Goal: Transaction & Acquisition: Subscribe to service/newsletter

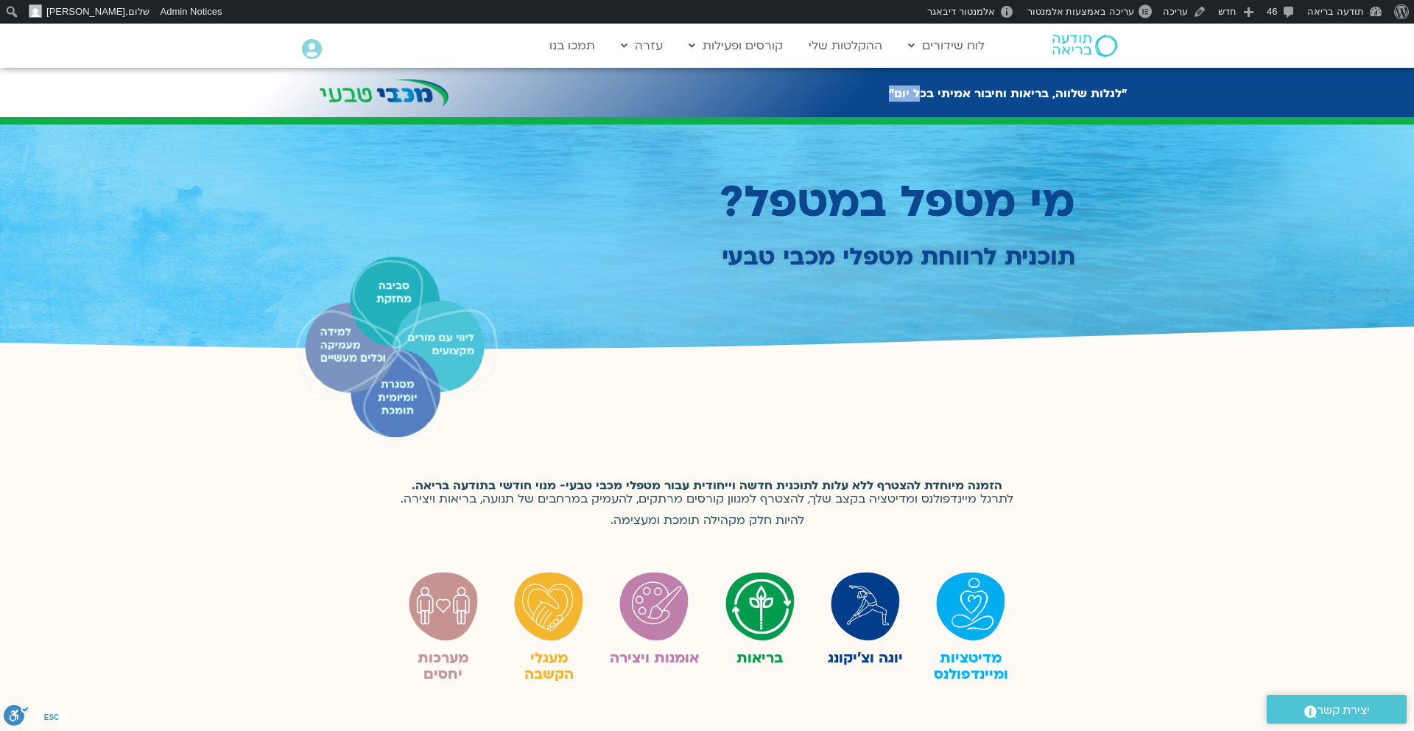
drag, startPoint x: 1130, startPoint y: 91, endPoint x: 928, endPoint y: 96, distance: 202.6
click at [927, 94] on div ""לגלות שלווה, בריאות וחיבור אמיתי בכל יום"" at bounding box center [707, 107] width 1414 height 100
click at [928, 96] on h2 ""לגלות שלווה, בריאות וחיבור אמיתי בכל יום"" at bounding box center [1008, 93] width 238 height 13
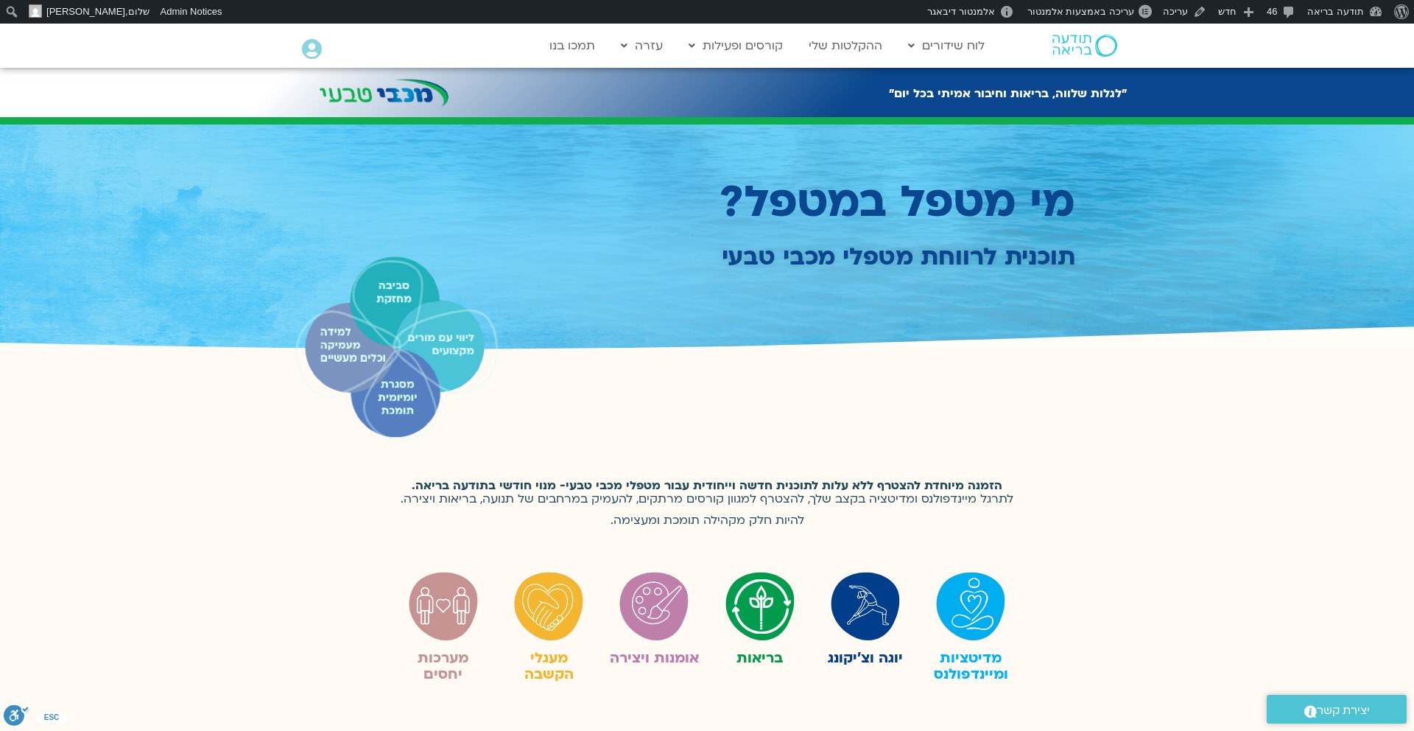
click at [924, 256] on div at bounding box center [707, 349] width 840 height 214
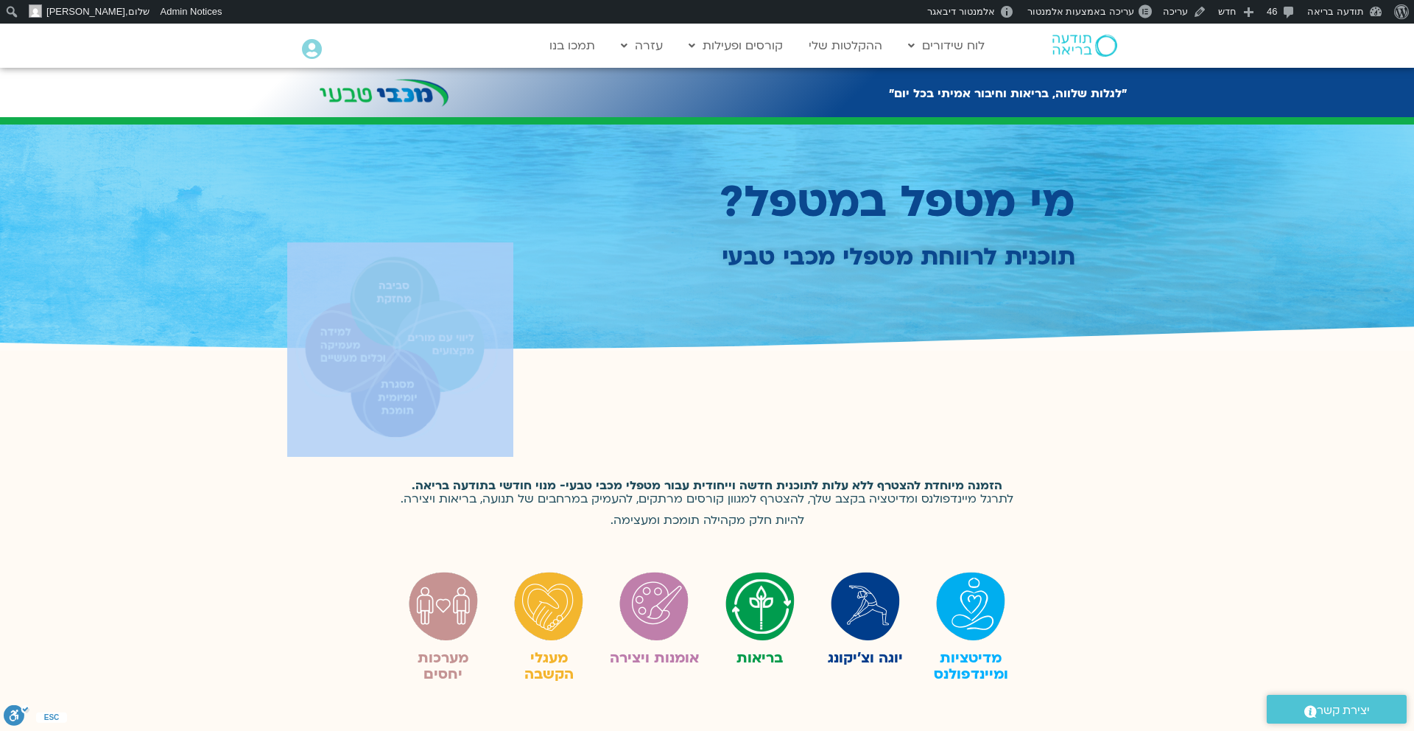
click at [924, 256] on div at bounding box center [707, 349] width 840 height 214
click at [1092, 425] on div at bounding box center [707, 349] width 840 height 214
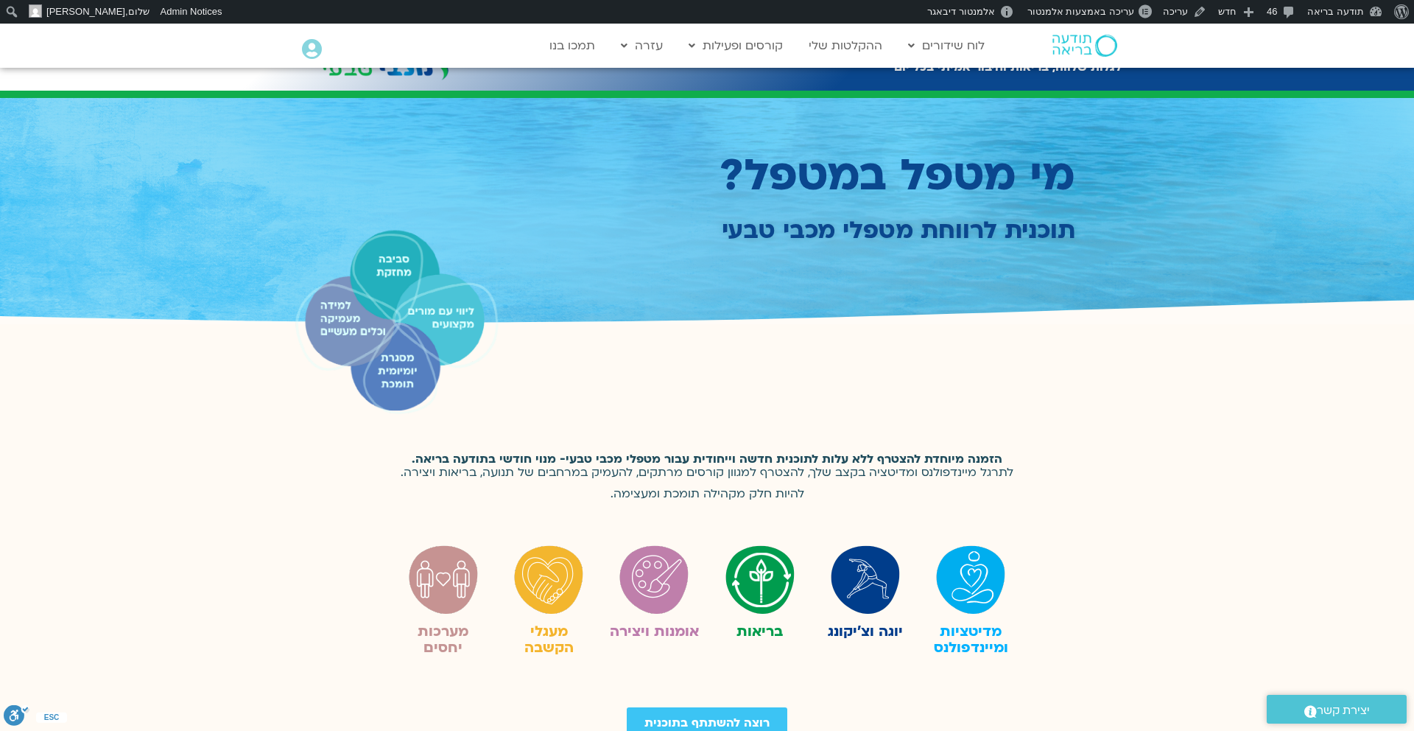
scroll to position [28, 0]
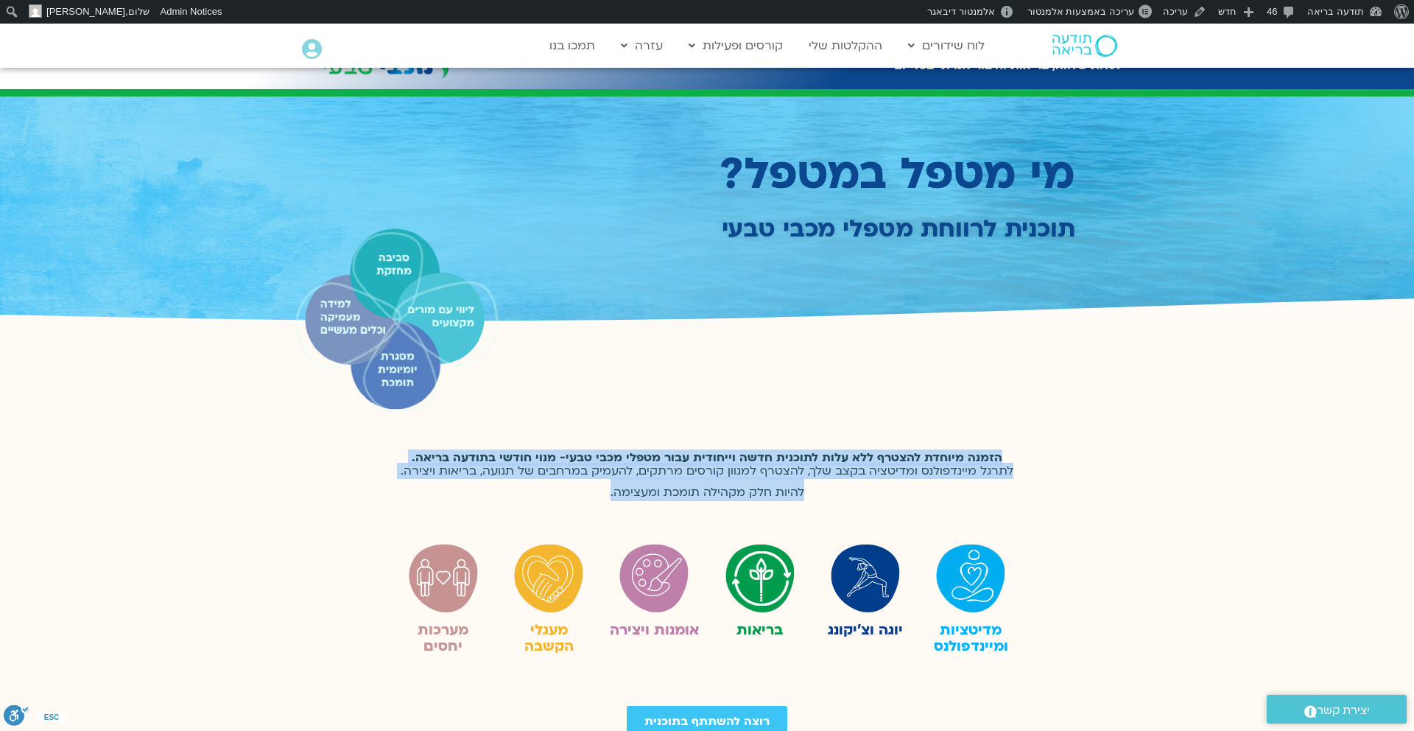
drag, startPoint x: 1008, startPoint y: 461, endPoint x: 756, endPoint y: 514, distance: 257.4
click at [756, 514] on div "הזמנה מיוחדת להצטרף ללא עלות לתוכנית חדשה וייחודית עבור מטפלי מכבי טבעי- מנוי ח…" at bounding box center [706, 480] width 633 height 75
copy p "הזמנה מיוחדת להצטרף ללא עלות לתוכנית חדשה וייחודית עבור מטפלי מכבי טבעי- מנוי ח…"
click at [1030, 442] on div "הזמנה מיוחדת להצטרף ללא עלות לתוכנית חדשה וייחודית עבור מטפלי מכבי טבעי- מנוי ח…" at bounding box center [707, 481] width 1414 height 90
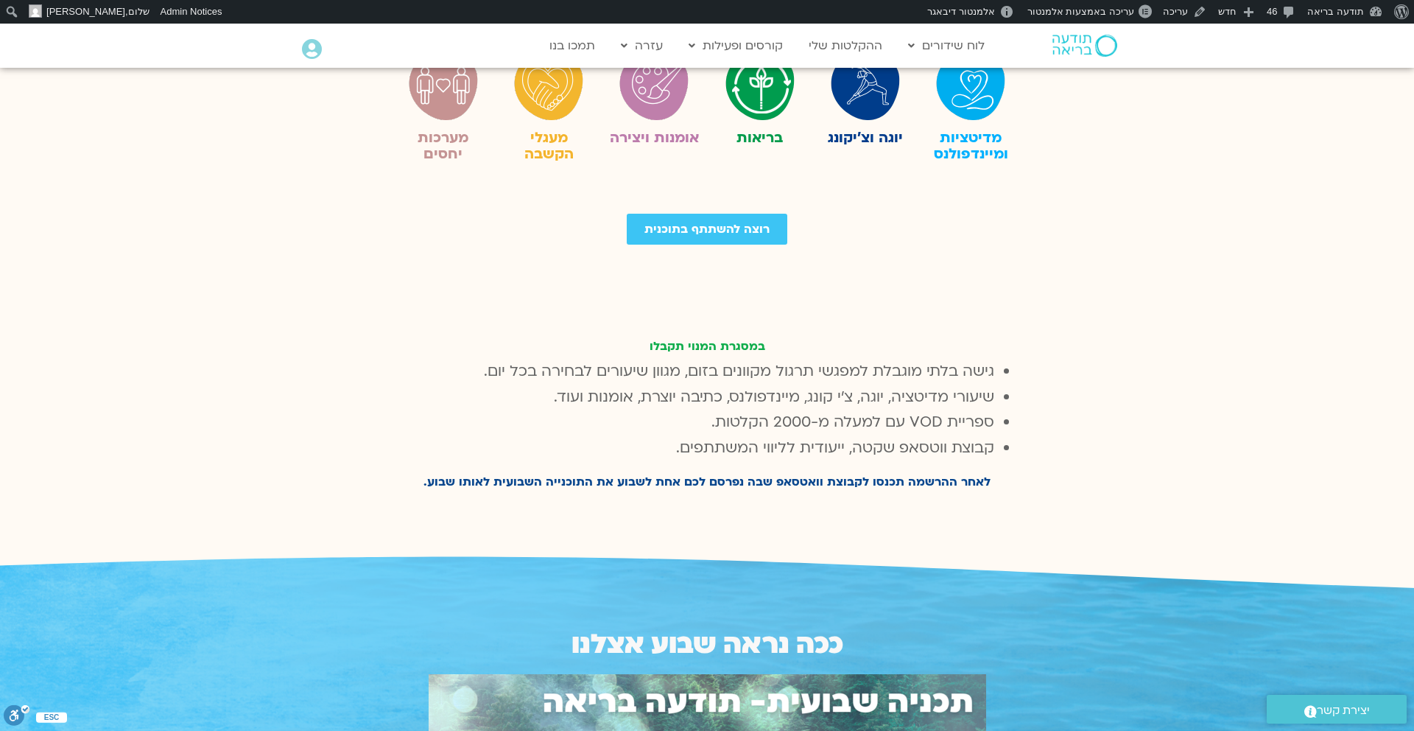
scroll to position [535, 0]
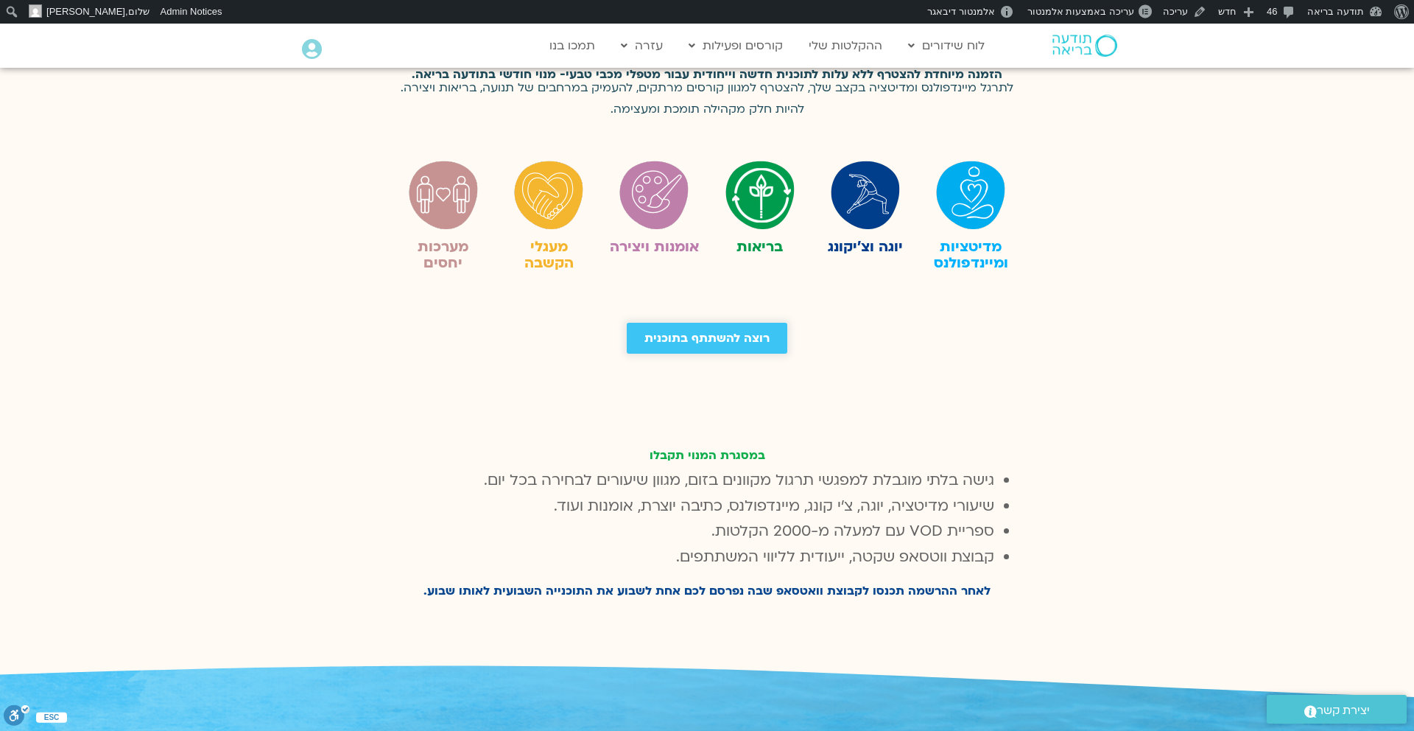
click at [771, 334] on link "רוצה להשתתף בתוכנית" at bounding box center [707, 338] width 161 height 31
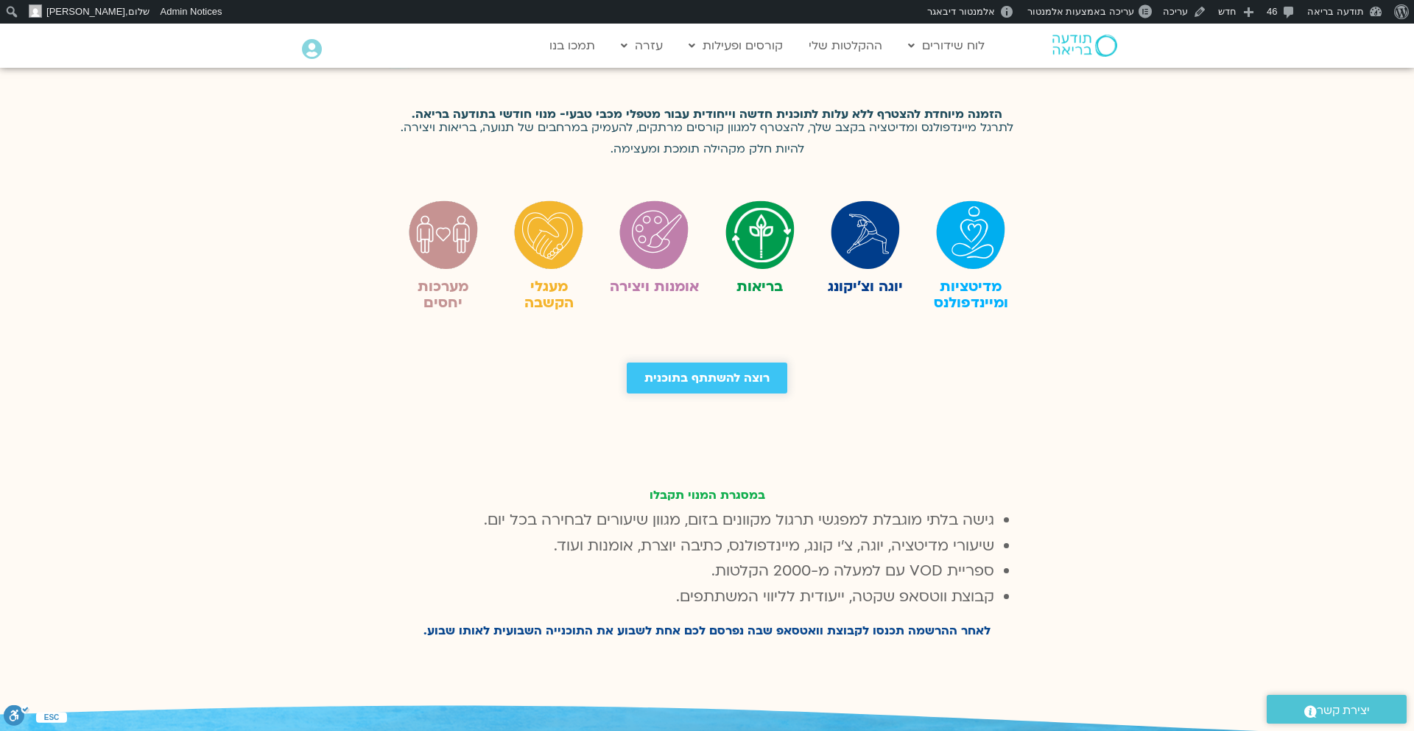
scroll to position [373, 0]
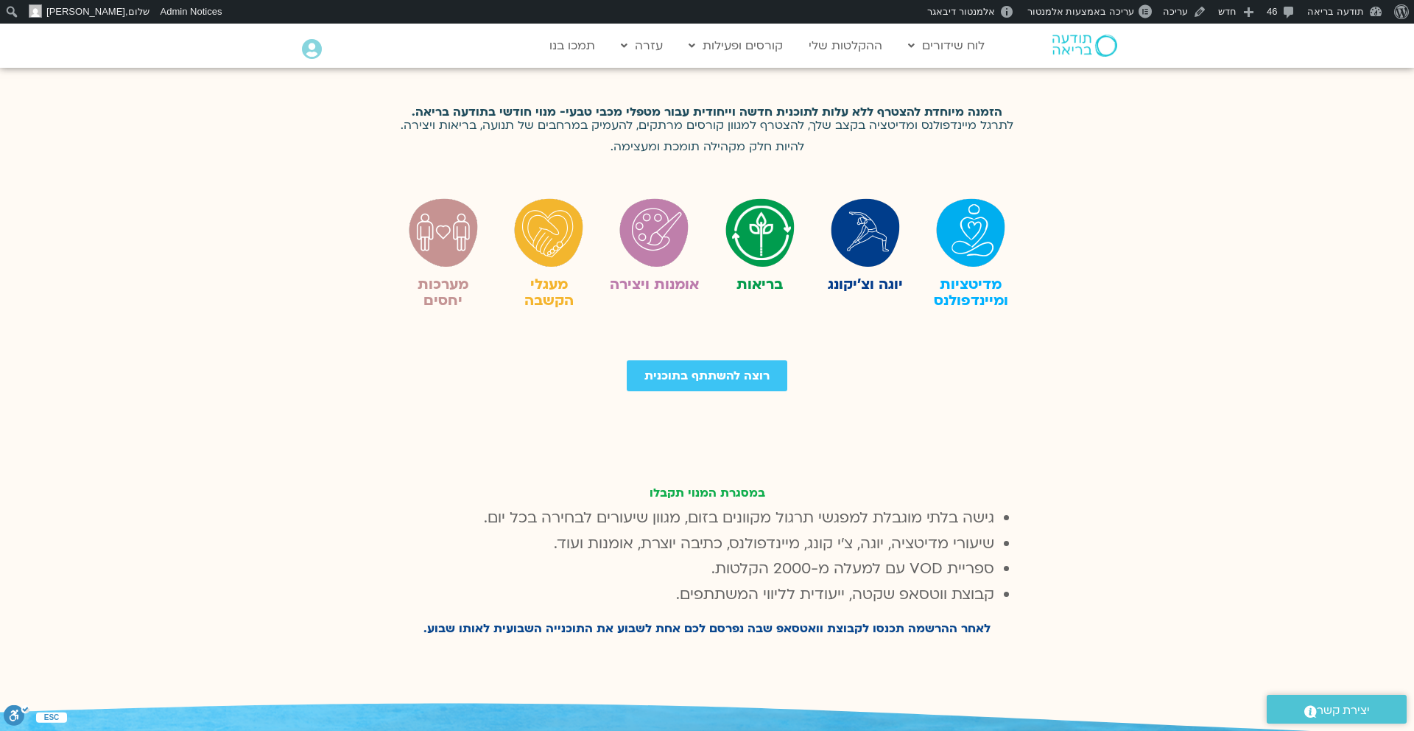
click at [761, 233] on img at bounding box center [760, 232] width 74 height 74
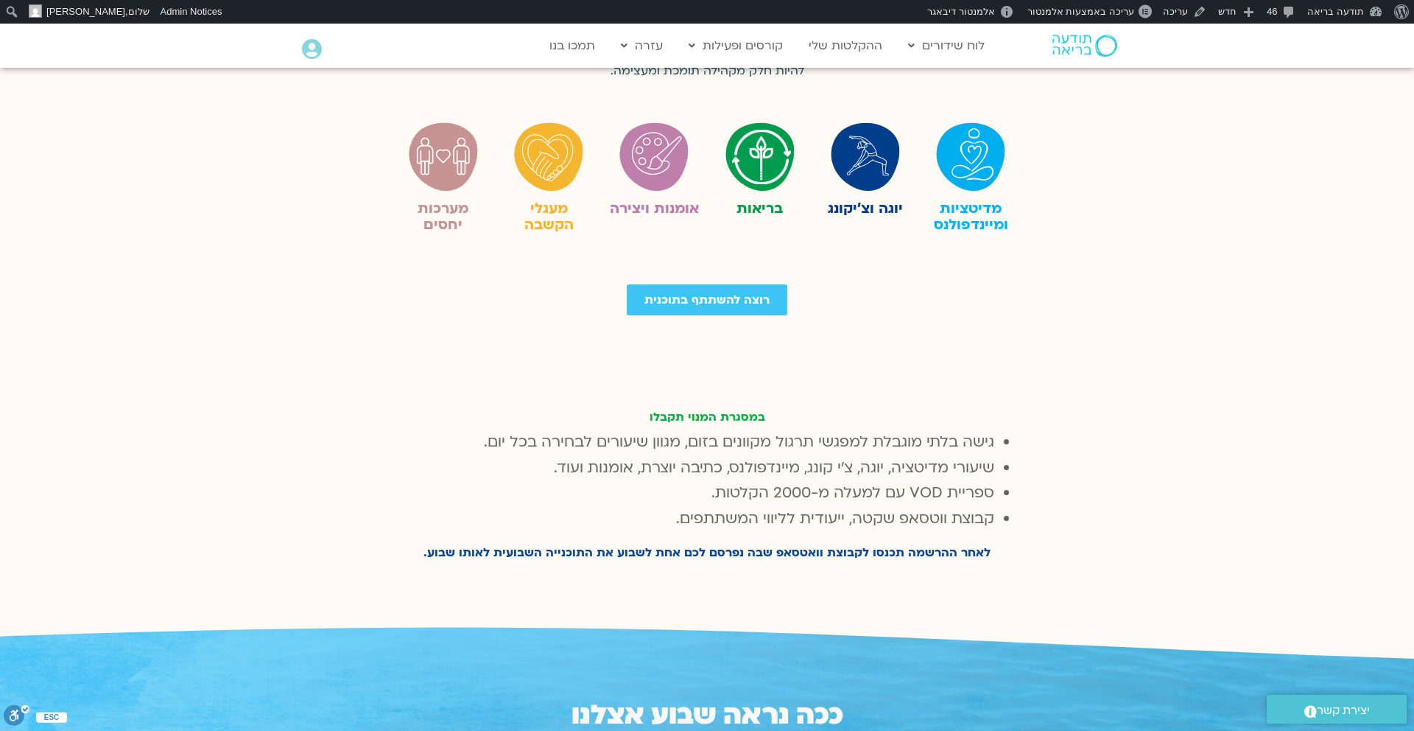
scroll to position [485, 0]
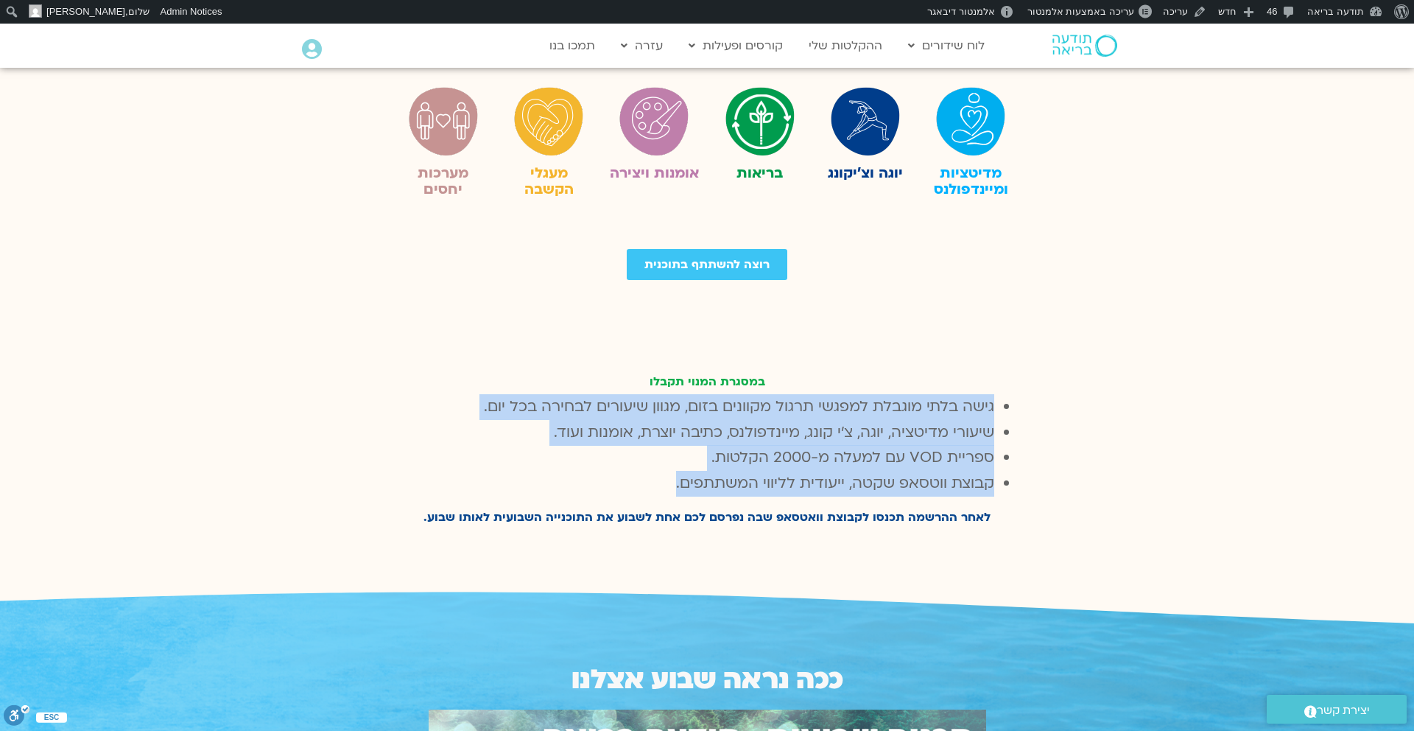
drag, startPoint x: 676, startPoint y: 487, endPoint x: 993, endPoint y: 411, distance: 326.3
click at [993, 411] on ul "גישה בלתי מוגבלת למפגשי תרגול מקוונים בזום, מגוון שיעורים לבחירה בכל יום. שיעור…" at bounding box center [706, 445] width 633 height 102
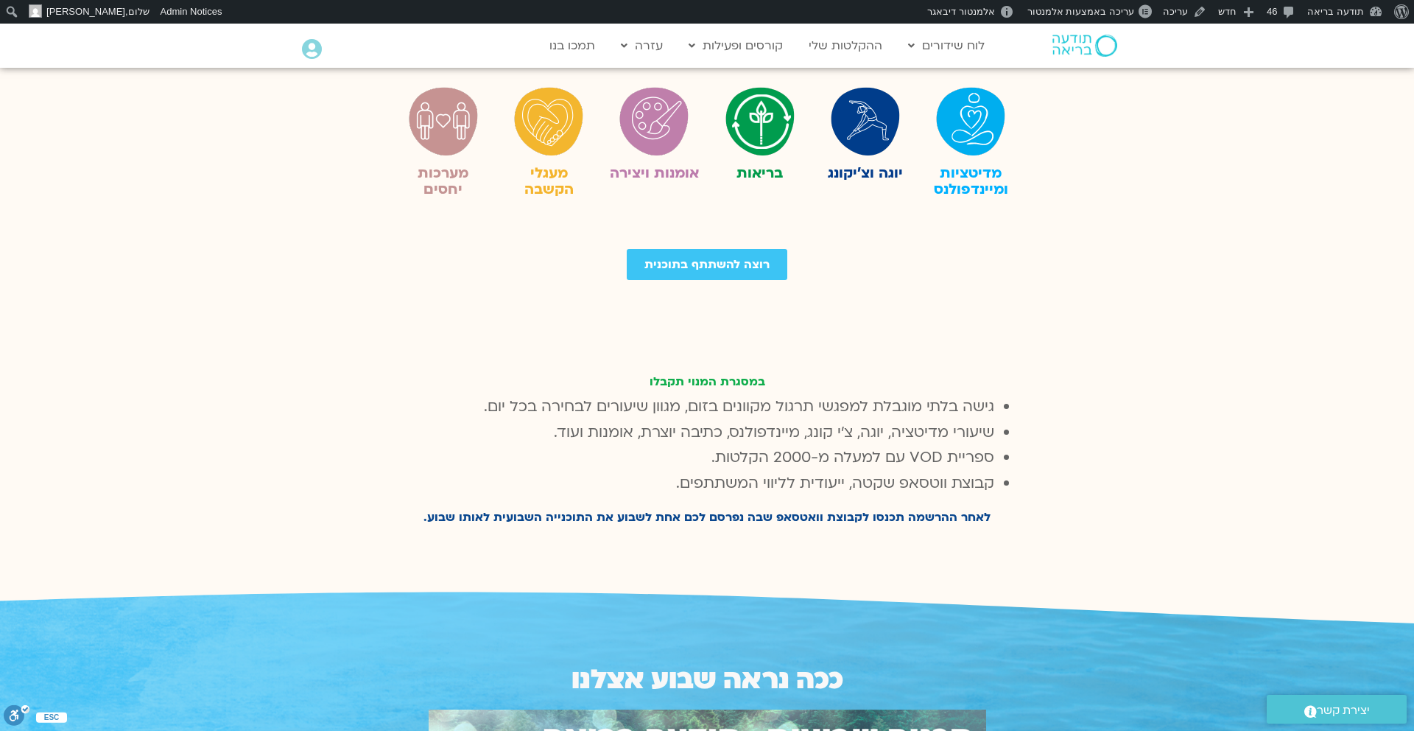
click at [909, 507] on div "גישה בלתי מוגבלת למפגשי תרגול מקוונים בזום, מגוון שיעורים לבחירה בכל יום. שיעור…" at bounding box center [706, 492] width 633 height 196
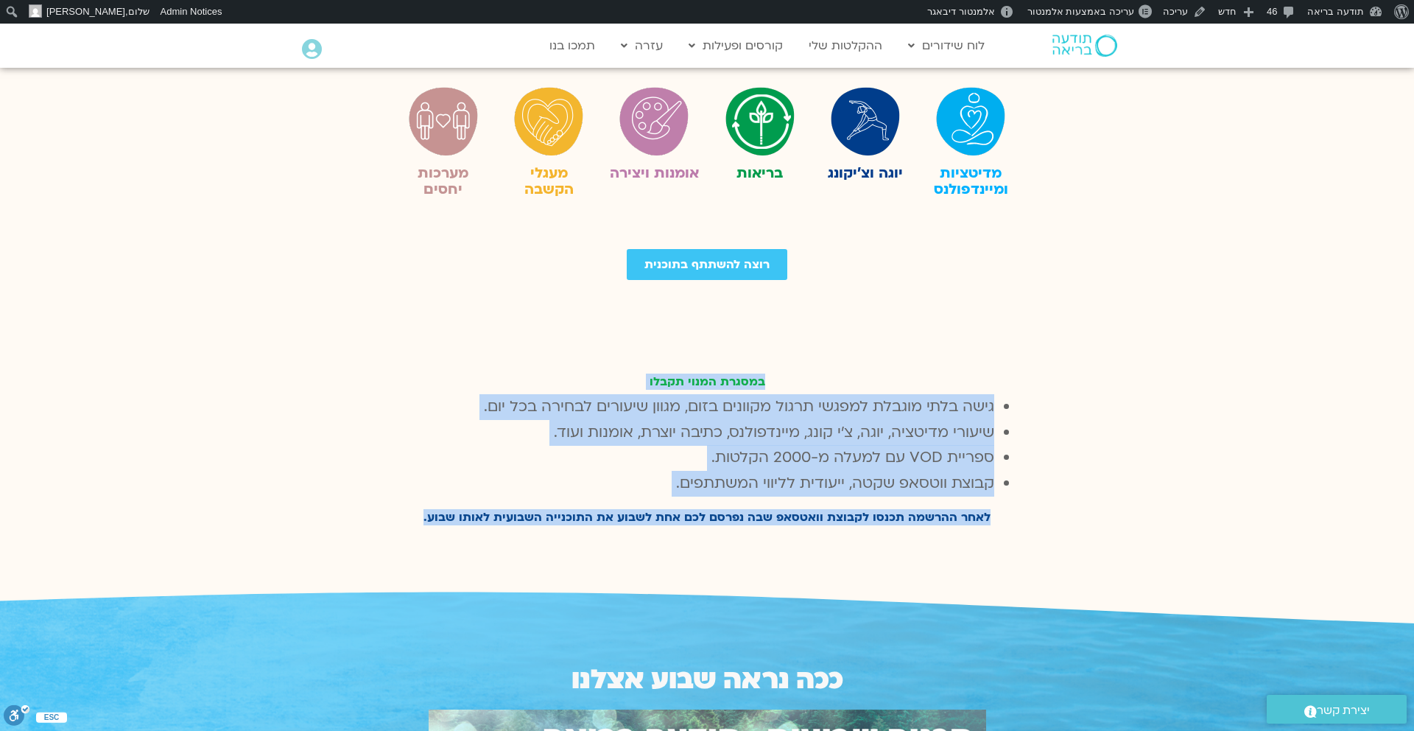
drag, startPoint x: 404, startPoint y: 518, endPoint x: 985, endPoint y: 365, distance: 600.9
copy div "במסגרת המנוי תקבלו גישה בלתי מוגבלת למפגשי תרגול מקוונים בזום, מגוון שיעורים לב…"
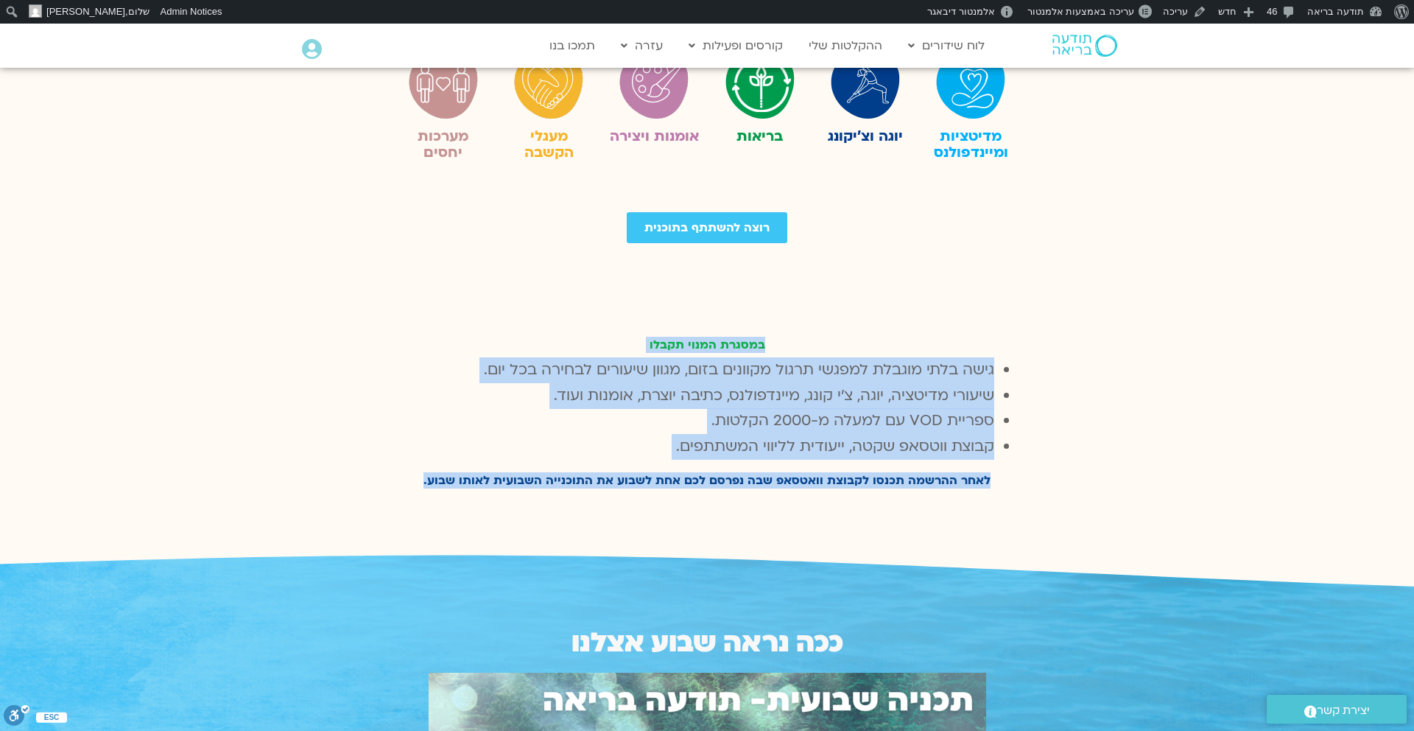
scroll to position [522, 0]
click at [809, 272] on div "במסגרת המנוי תקבלו" at bounding box center [706, 313] width 633 height 85
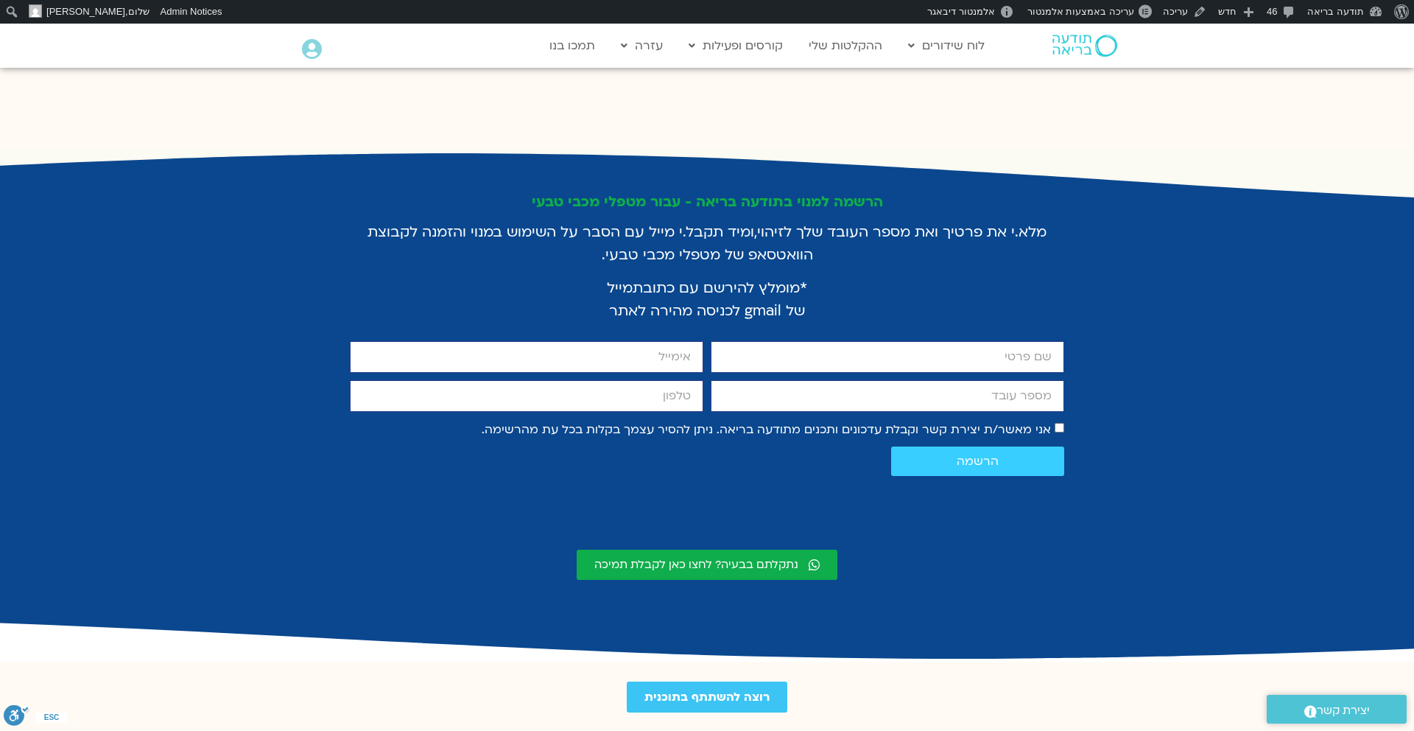
scroll to position [2702, 0]
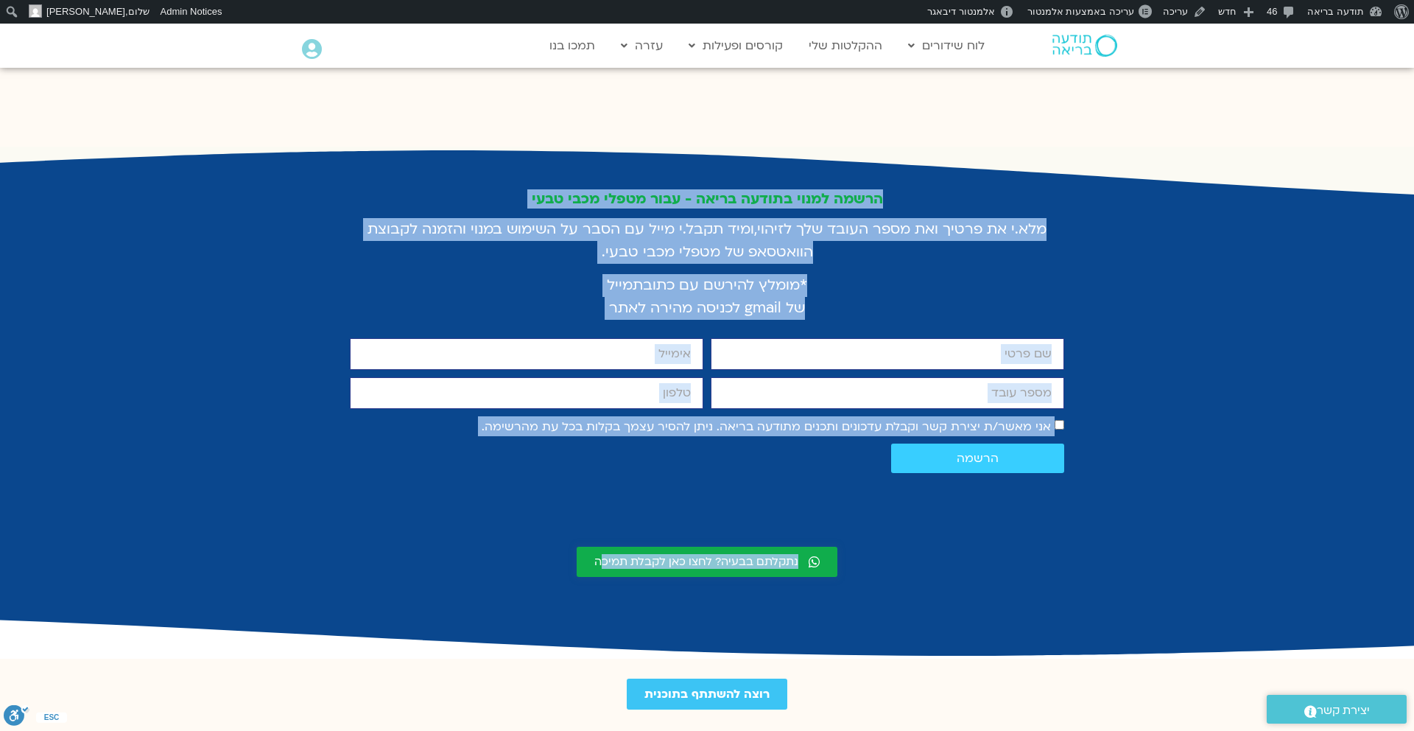
drag, startPoint x: 893, startPoint y: 166, endPoint x: 602, endPoint y: 526, distance: 462.8
click at [602, 526] on div "הרשמה למנוי בתודעה בריאה - עבור מטפלי מכבי טבעי מלא.י את פרטיך ואת מספר העובד ש…" at bounding box center [706, 383] width 729 height 401
copy div "הרשמה למנוי בתודעה בריאה - עבור מטפלי מכבי טבעי מלא.י את פרטיך ואת מספר העובד ש…"
